Goal: Register for event/course

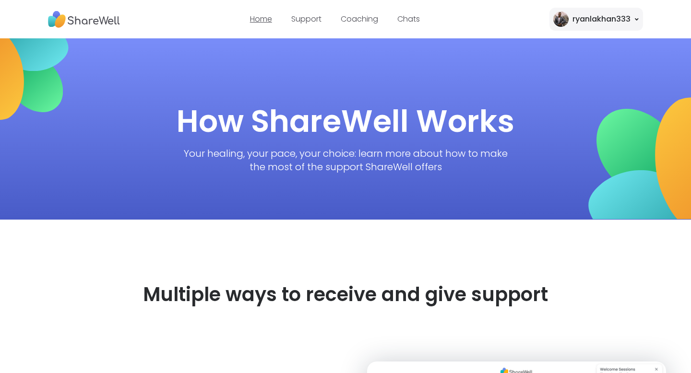
click at [265, 23] on link "Home" at bounding box center [261, 18] width 22 height 11
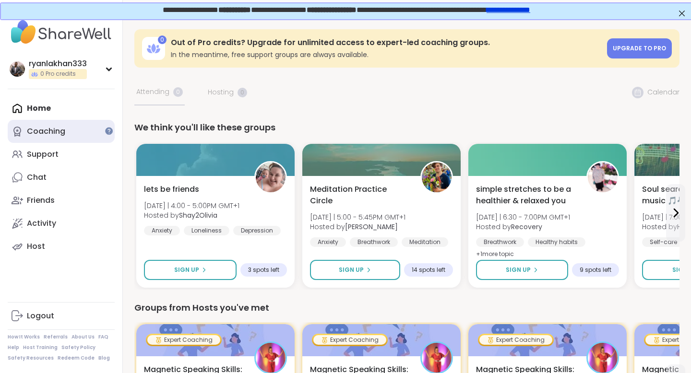
click at [47, 135] on div "Coaching" at bounding box center [46, 131] width 38 height 11
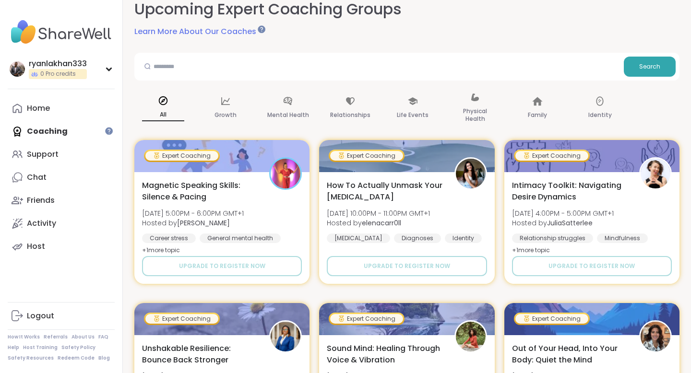
scroll to position [86, 0]
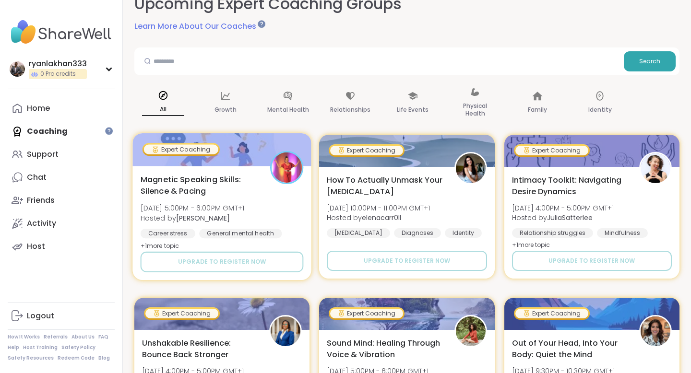
click at [168, 205] on span "Thu, Sep 11 | 5:00PM - 6:00PM GMT+1" at bounding box center [193, 208] width 104 height 10
click at [138, 51] on div at bounding box center [147, 60] width 18 height 19
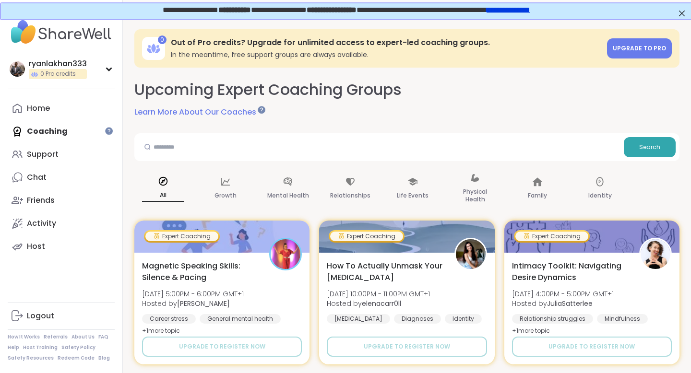
click at [227, 118] on link "Learn More About Our Coaches" at bounding box center [198, 112] width 129 height 12
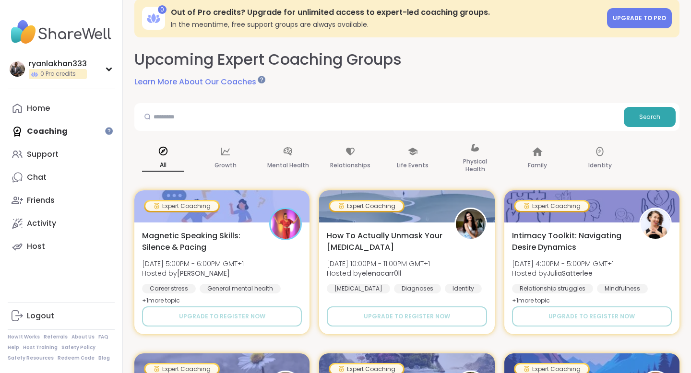
scroll to position [25, 0]
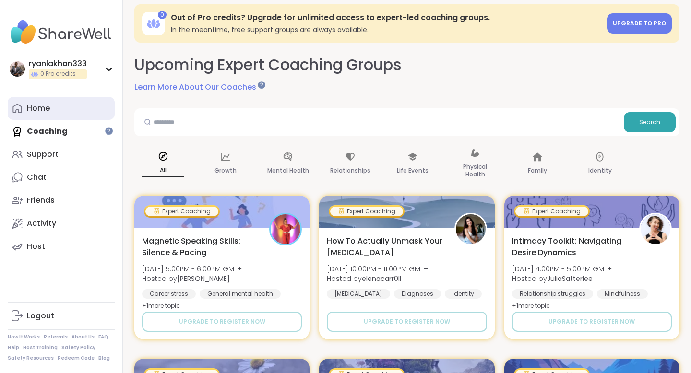
click at [41, 114] on link "Home" at bounding box center [61, 108] width 107 height 23
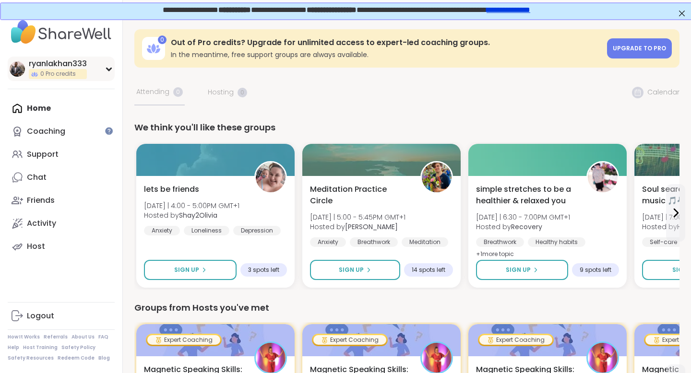
click at [99, 71] on div "ryanlakhan333 0 Pro credits" at bounding box center [61, 69] width 107 height 24
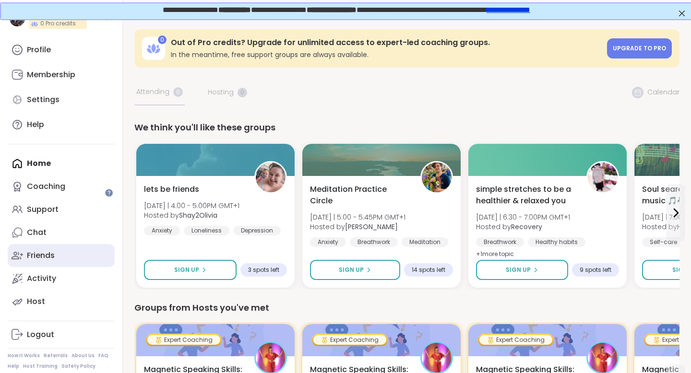
scroll to position [51, 0]
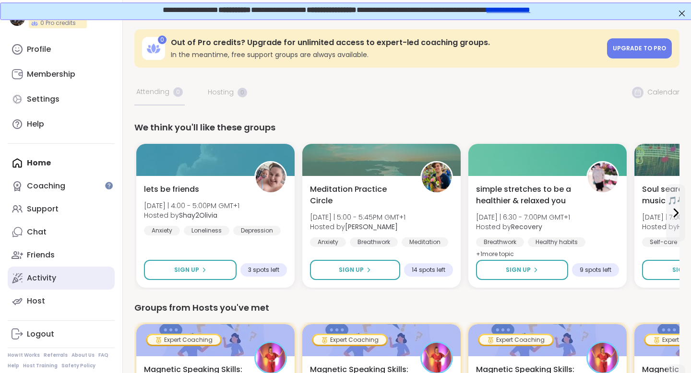
click at [39, 286] on link "Activity" at bounding box center [61, 278] width 107 height 23
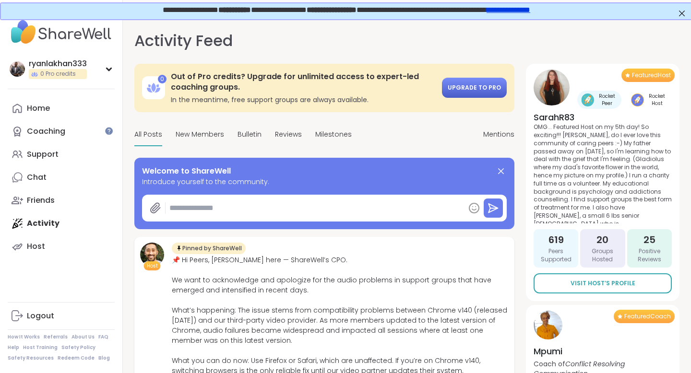
click at [470, 88] on span "Upgrade to Pro" at bounding box center [473, 87] width 53 height 8
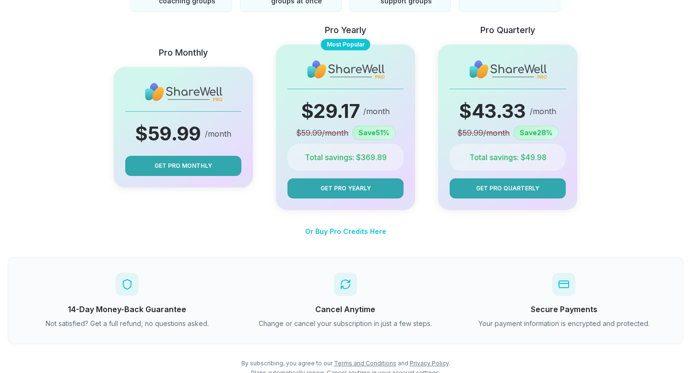
scroll to position [134, 0]
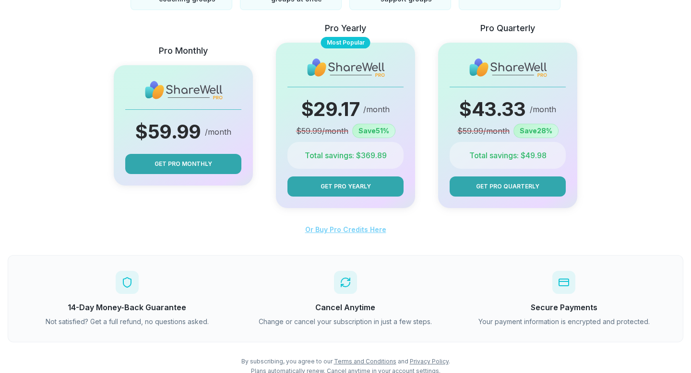
click at [330, 233] on span "Or Buy Pro Credits Here" at bounding box center [345, 229] width 81 height 8
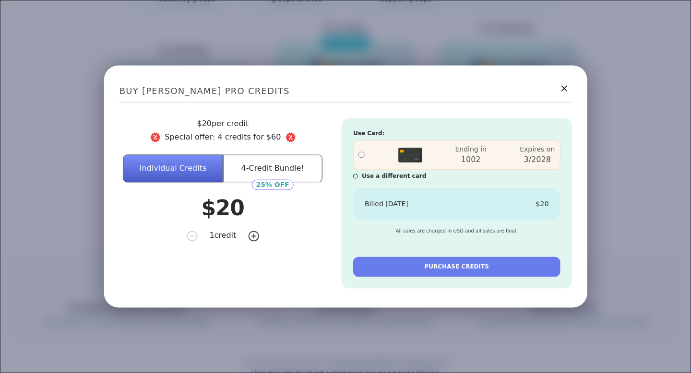
click at [266, 156] on button "4-Credit Bundle!" at bounding box center [273, 168] width 100 height 28
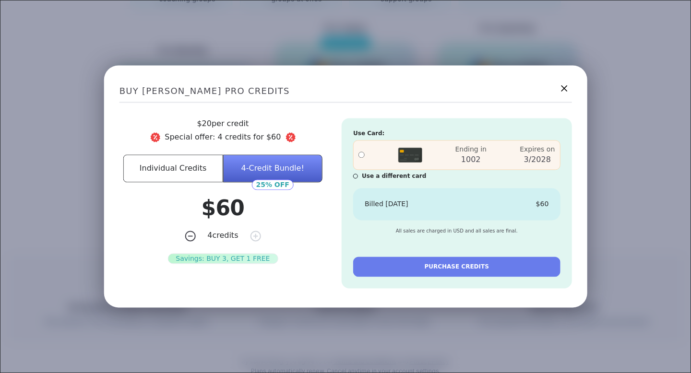
click at [561, 93] on icon at bounding box center [564, 88] width 12 height 12
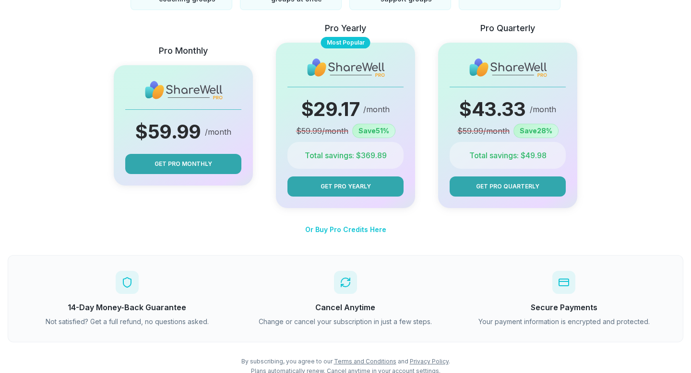
scroll to position [0, 0]
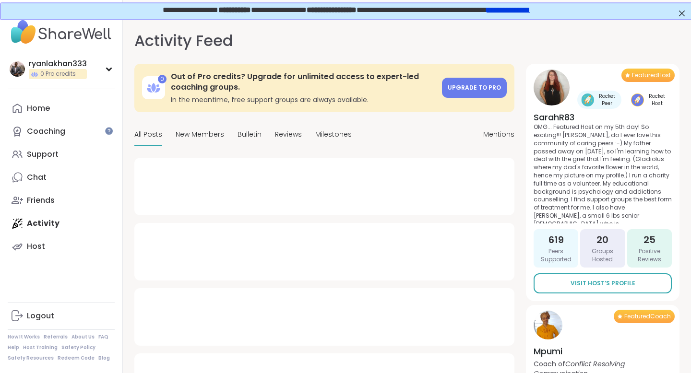
type textarea "*"
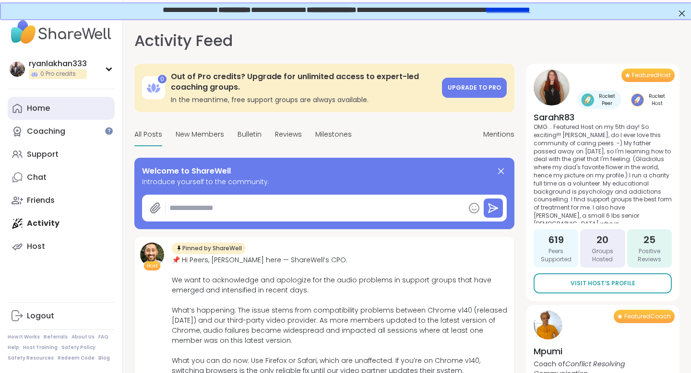
click at [17, 104] on icon at bounding box center [16, 108] width 9 height 9
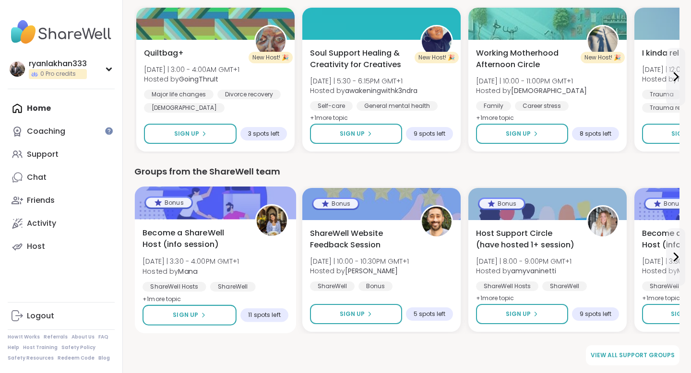
scroll to position [1038, 0]
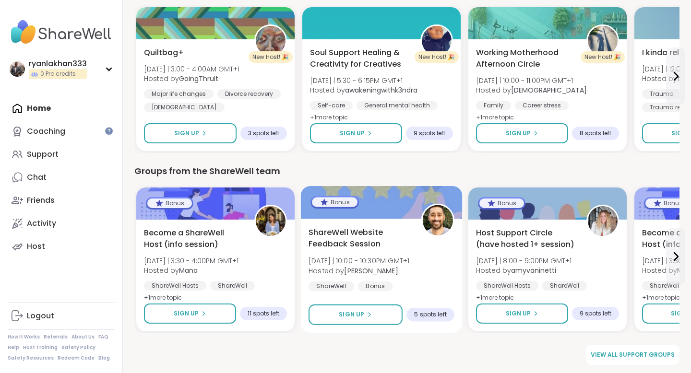
click at [359, 220] on div "ShareWell Website Feedback Session Wed 9/17 | 10:00 - 10:30PM GMT+1 Hosted by b…" at bounding box center [382, 276] width 162 height 114
click at [408, 295] on div "ShareWell Website Feedback Session Wed 9/17 | 10:00 - 10:30PM GMT+1 Hosted by b…" at bounding box center [381, 276] width 162 height 114
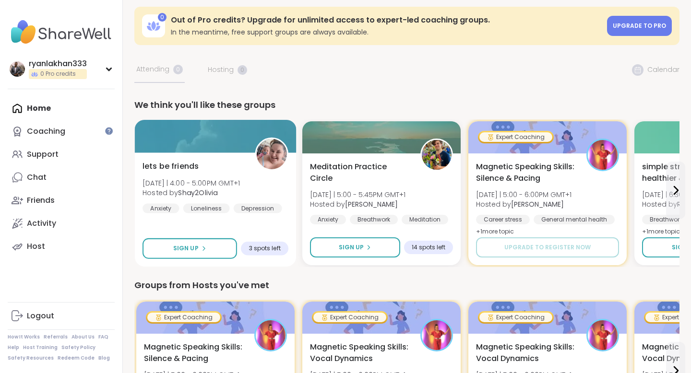
scroll to position [46, 0]
